Goal: Navigation & Orientation: Find specific page/section

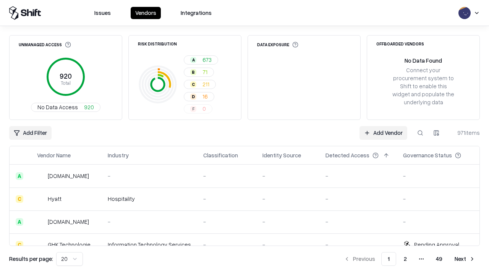
click at [70, 259] on html "Issues Vendors Integrations Unmanaged Access 920 Total No Data Access 920 Risk …" at bounding box center [244, 137] width 489 height 275
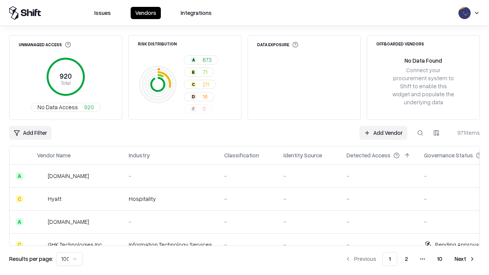
click at [465, 259] on button "Next" at bounding box center [465, 259] width 30 height 14
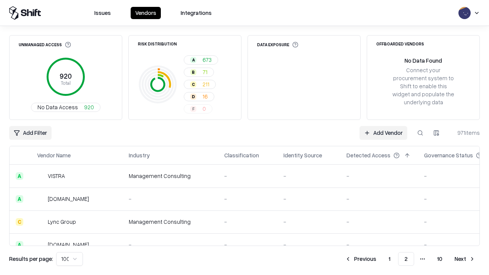
click at [465, 259] on button "Next" at bounding box center [465, 259] width 30 height 14
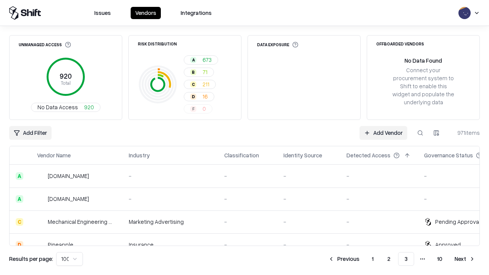
click at [465, 259] on button "Next" at bounding box center [465, 259] width 30 height 14
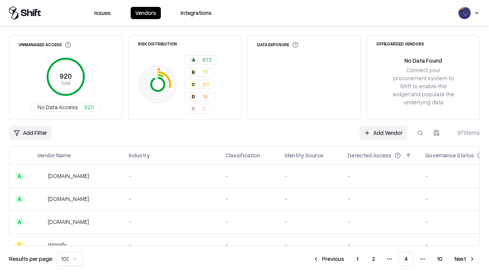
click at [465, 259] on button "Next" at bounding box center [465, 259] width 30 height 14
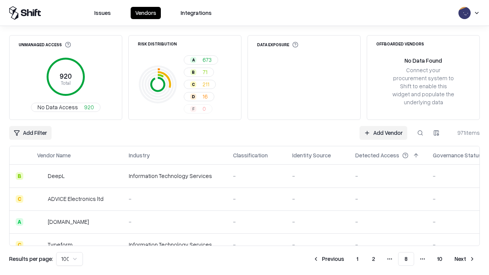
click at [465, 259] on button "Next" at bounding box center [465, 259] width 30 height 14
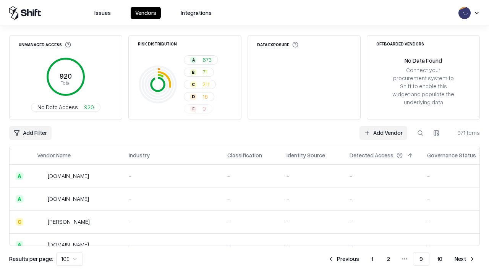
click at [465, 259] on button "Next" at bounding box center [465, 259] width 30 height 14
click at [361, 259] on button "Previous" at bounding box center [360, 259] width 40 height 14
click at [343, 259] on button "Previous" at bounding box center [343, 259] width 40 height 14
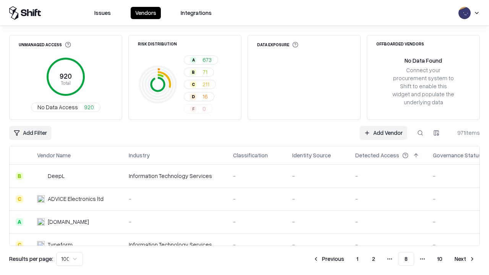
click at [329, 259] on button "Previous" at bounding box center [328, 259] width 40 height 14
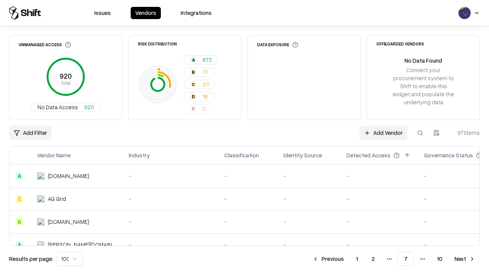
click at [328, 259] on button "Previous" at bounding box center [328, 259] width 40 height 14
click at [329, 259] on button "Previous" at bounding box center [328, 259] width 40 height 14
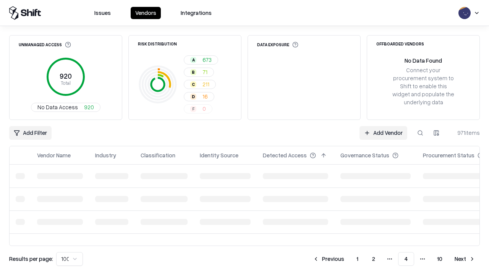
click at [329, 259] on button "Previous" at bounding box center [328, 259] width 40 height 14
